Goal: Task Accomplishment & Management: Manage account settings

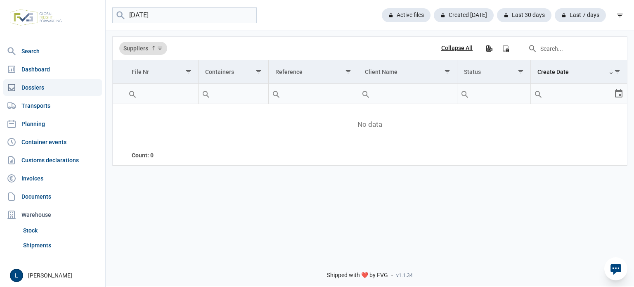
click at [185, 15] on input "[DATE]" at bounding box center [184, 15] width 144 height 16
click at [185, 15] on input "15.10.2025" at bounding box center [184, 15] width 144 height 16
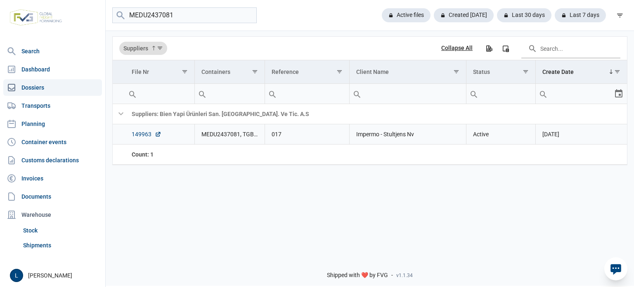
click at [151, 136] on link "149963" at bounding box center [147, 134] width 30 height 8
click at [164, 13] on input "MEDU2437081" at bounding box center [184, 15] width 144 height 16
paste input "FTAU1975578"
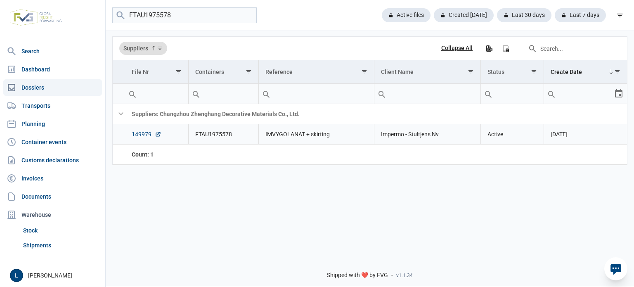
click at [145, 138] on link "149979" at bounding box center [147, 134] width 30 height 8
click at [175, 16] on input "FTAU1975578" at bounding box center [184, 15] width 144 height 16
type input "Kajaria"
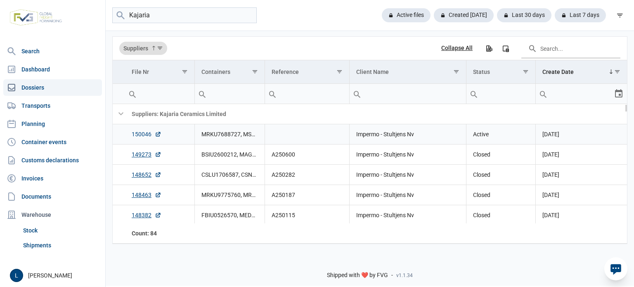
click at [137, 137] on link "150046" at bounding box center [147, 134] width 30 height 8
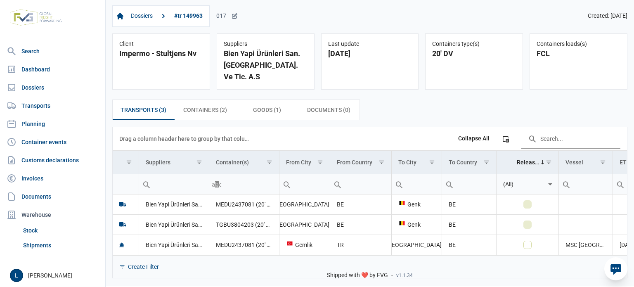
click at [230, 17] on div "017" at bounding box center [226, 15] width 21 height 7
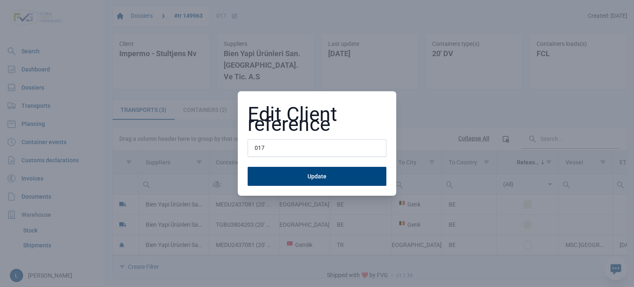
click at [262, 151] on input "017" at bounding box center [316, 148] width 139 height 18
type input "a"
type input "A250949"
click at [247, 167] on button "Update" at bounding box center [316, 176] width 139 height 19
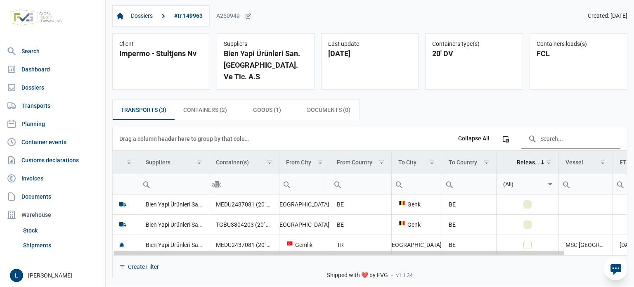
scroll to position [0, 71]
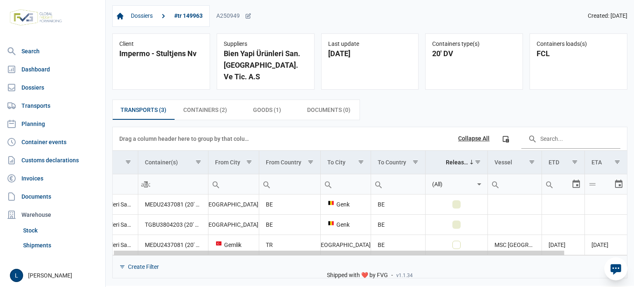
drag, startPoint x: 356, startPoint y: 242, endPoint x: 490, endPoint y: 230, distance: 134.6
click at [478, 232] on body "For evaluation purposes only. Redistribution prohibited. Please register an exi…" at bounding box center [317, 129] width 634 height 287
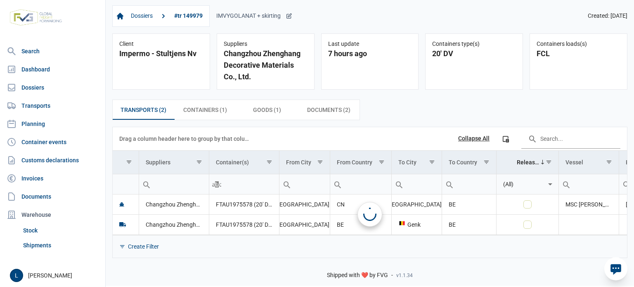
click at [277, 18] on div "IMVYGOLANAT + skirting" at bounding box center [254, 15] width 76 height 7
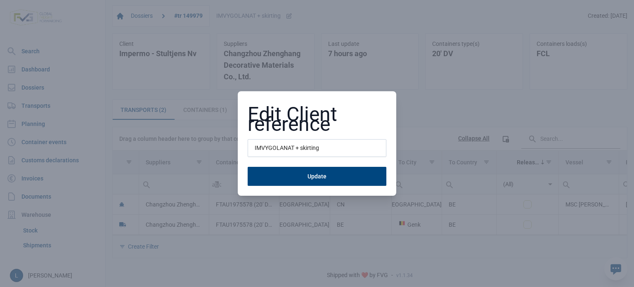
click at [272, 145] on input "IMVYGOLANAT + skirting" at bounding box center [316, 148] width 139 height 18
type input "A250950"
click at [247, 167] on button "Update" at bounding box center [316, 176] width 139 height 19
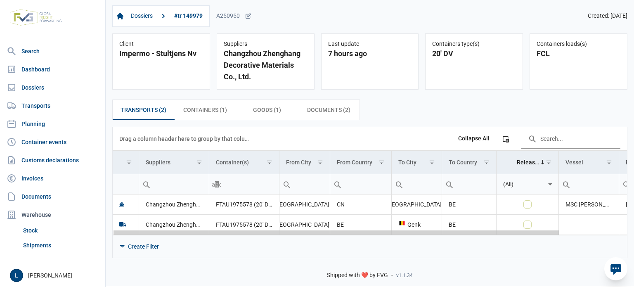
scroll to position [0, 77]
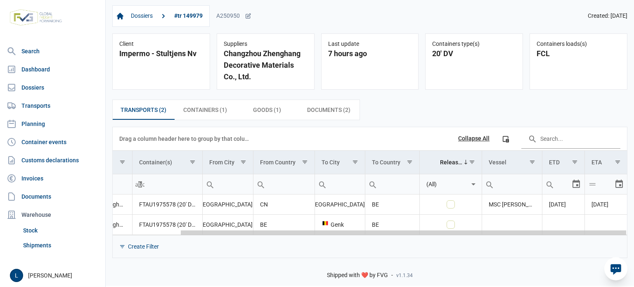
drag, startPoint x: 290, startPoint y: 234, endPoint x: 514, endPoint y: 232, distance: 223.6
click at [532, 232] on body "For evaluation purposes only. Redistribution prohibited. Please register an exi…" at bounding box center [317, 129] width 634 height 287
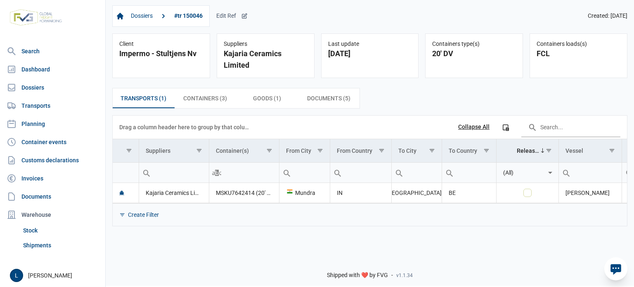
click at [237, 16] on div "Edit Ref" at bounding box center [231, 15] width 31 height 7
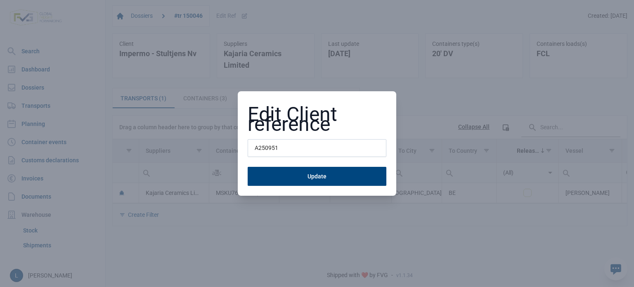
type input "A250951"
click at [247, 167] on button "Update" at bounding box center [316, 176] width 139 height 19
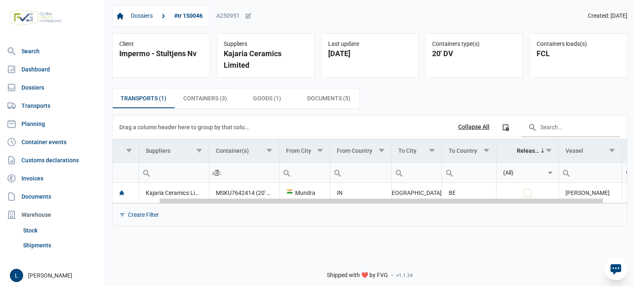
scroll to position [0, 80]
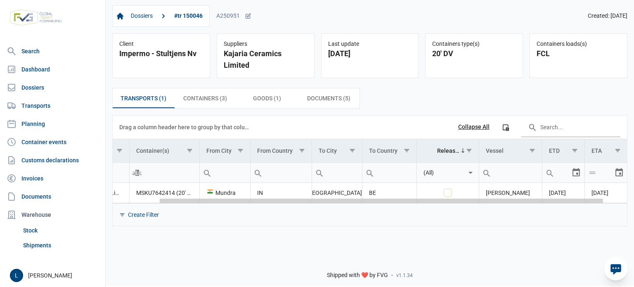
drag, startPoint x: 365, startPoint y: 189, endPoint x: 612, endPoint y: 186, distance: 247.5
click at [609, 186] on body "For evaluation purposes only. Redistribution prohibited. Please register an exi…" at bounding box center [317, 129] width 634 height 287
